Goal: Entertainment & Leisure: Consume media (video, audio)

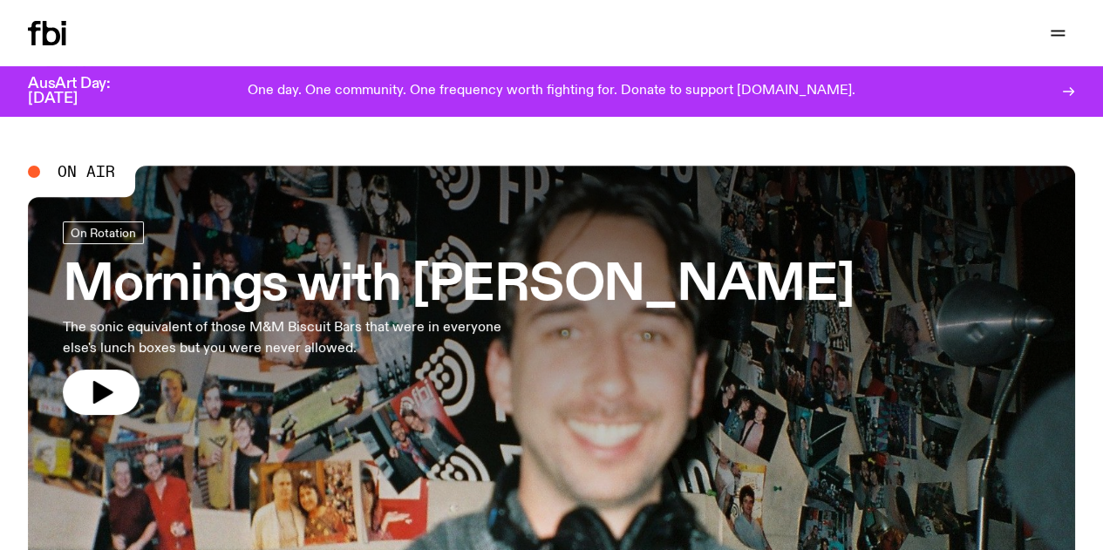
click at [0, 0] on link "Explore" at bounding box center [0, 0] width 0 height 0
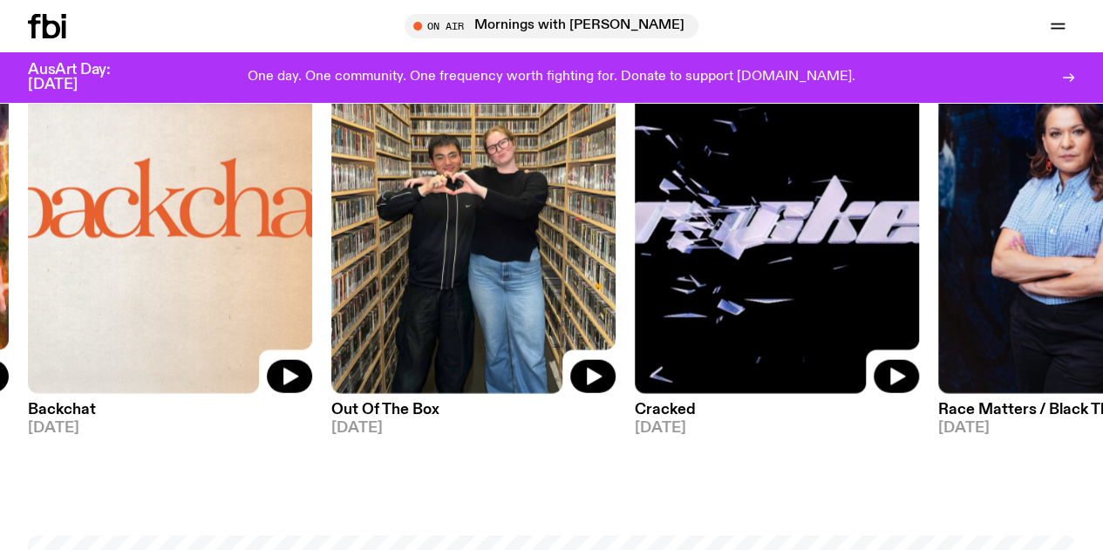
scroll to position [1976, 0]
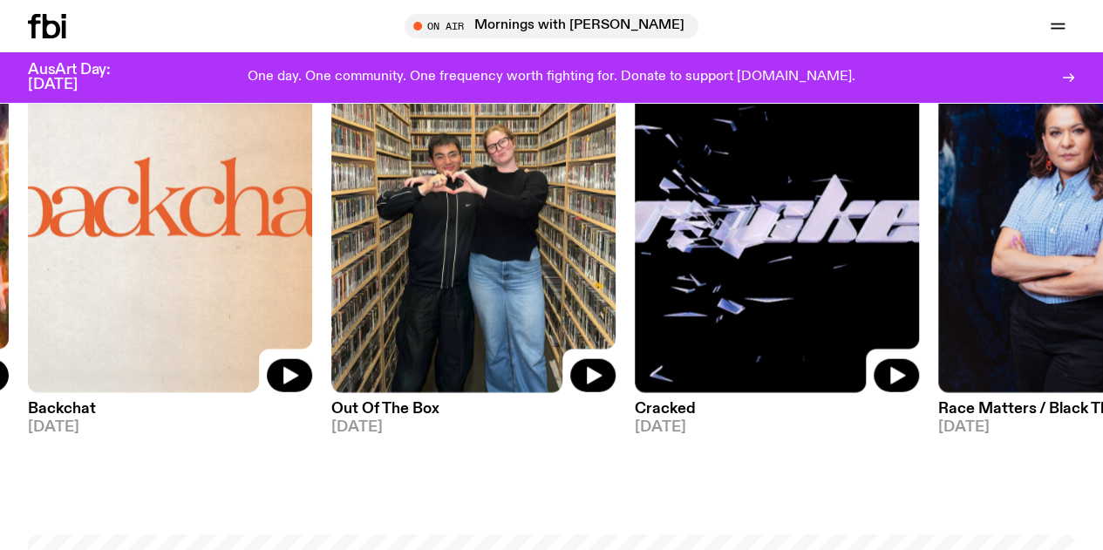
click at [435, 373] on img at bounding box center [473, 203] width 284 height 379
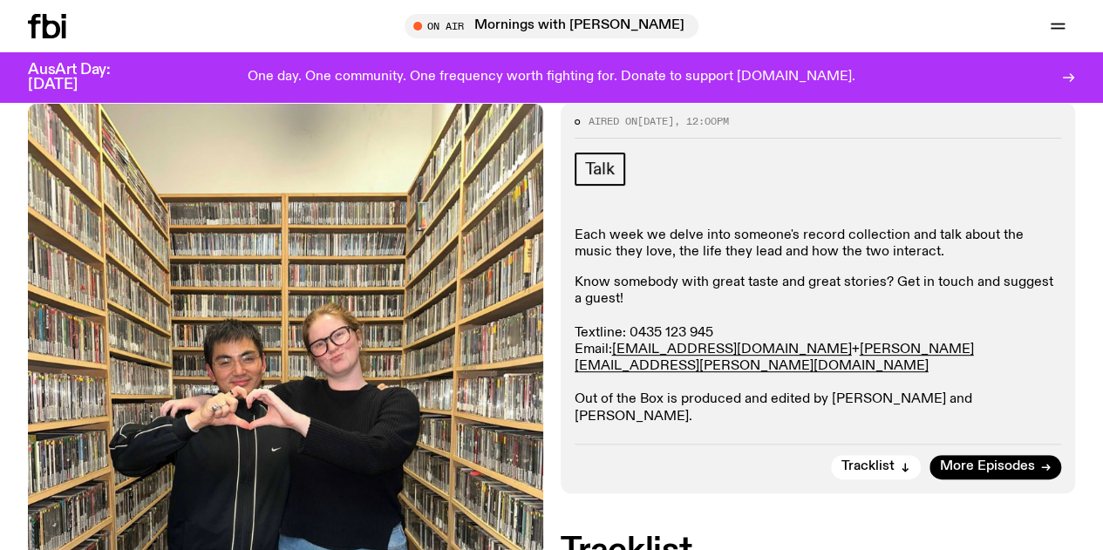
scroll to position [209, 0]
click at [978, 461] on span "More Episodes" at bounding box center [987, 467] width 95 height 13
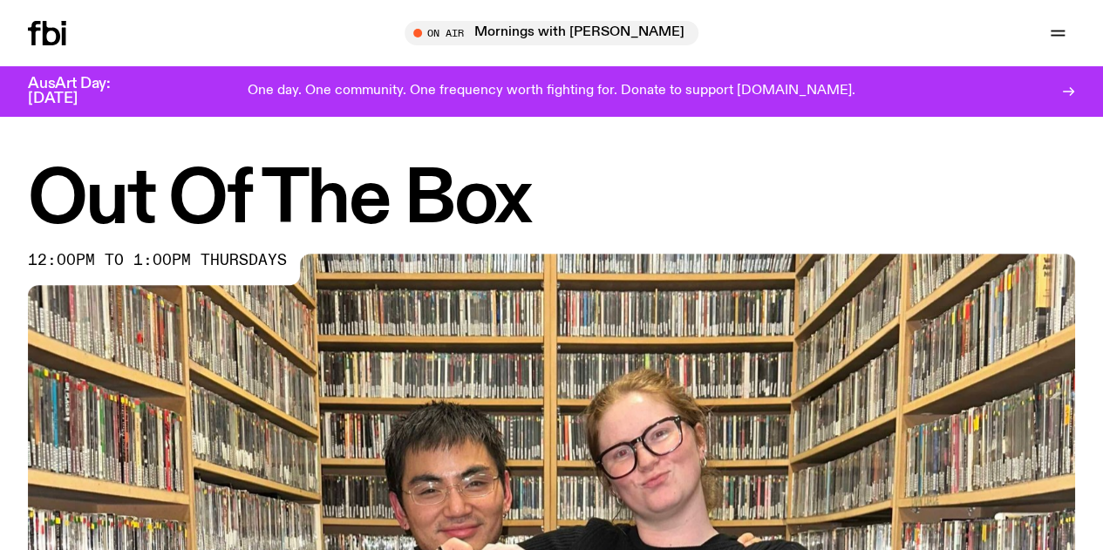
click at [0, 0] on link "Explore" at bounding box center [0, 0] width 0 height 0
